Goal: Download file/media

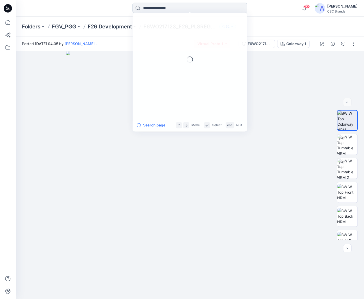
click at [173, 8] on input at bounding box center [189, 8] width 115 height 10
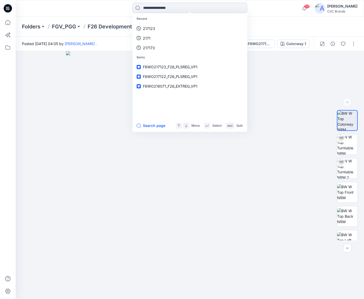
paste input "******"
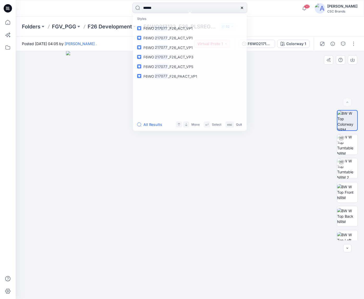
click at [276, 81] on img at bounding box center [190, 175] width 248 height 248
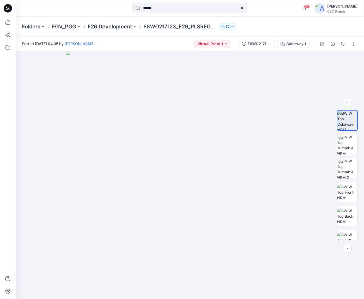
type input "******"
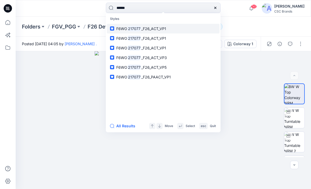
click at [168, 28] on link "F6WO 217077 _F26_ACT_VP1" at bounding box center [163, 29] width 113 height 10
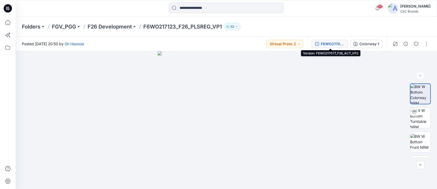
click at [321, 43] on div "F6WO217077_F26_ACT_VP2" at bounding box center [333, 44] width 24 height 6
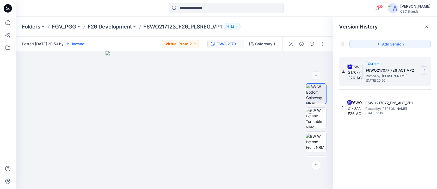
click at [425, 71] on icon at bounding box center [424, 71] width 4 height 4
click at [415, 30] on div "Version History" at bounding box center [385, 26] width 92 height 7
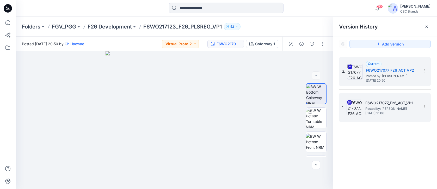
click at [398, 103] on h5 "F6WO217077_F26_ACT_VP1" at bounding box center [392, 103] width 52 height 6
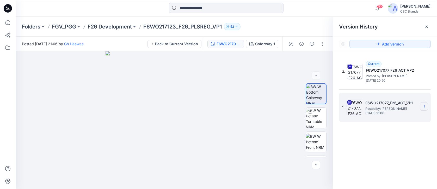
click at [425, 107] on icon at bounding box center [424, 107] width 0 height 0
click at [405, 118] on span "Download Source BW File" at bounding box center [398, 116] width 44 height 6
